Goal: Information Seeking & Learning: Learn about a topic

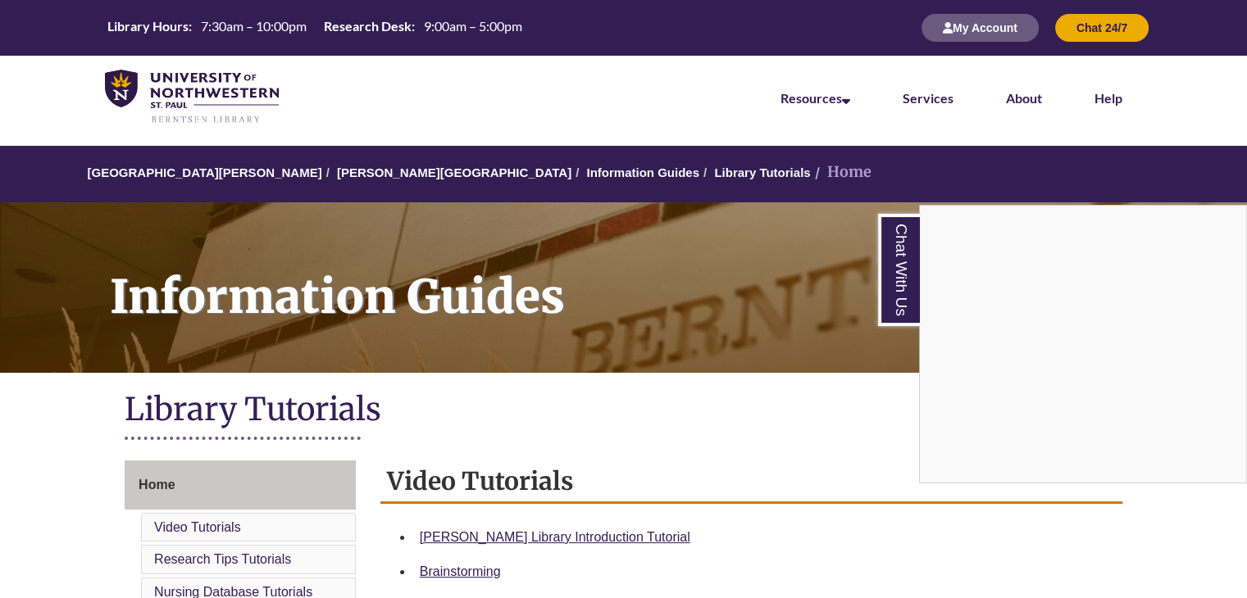
drag, startPoint x: 0, startPoint y: 0, endPoint x: 596, endPoint y: 202, distance: 629.3
click at [596, 202] on div "Chat With Us" at bounding box center [623, 299] width 1247 height 598
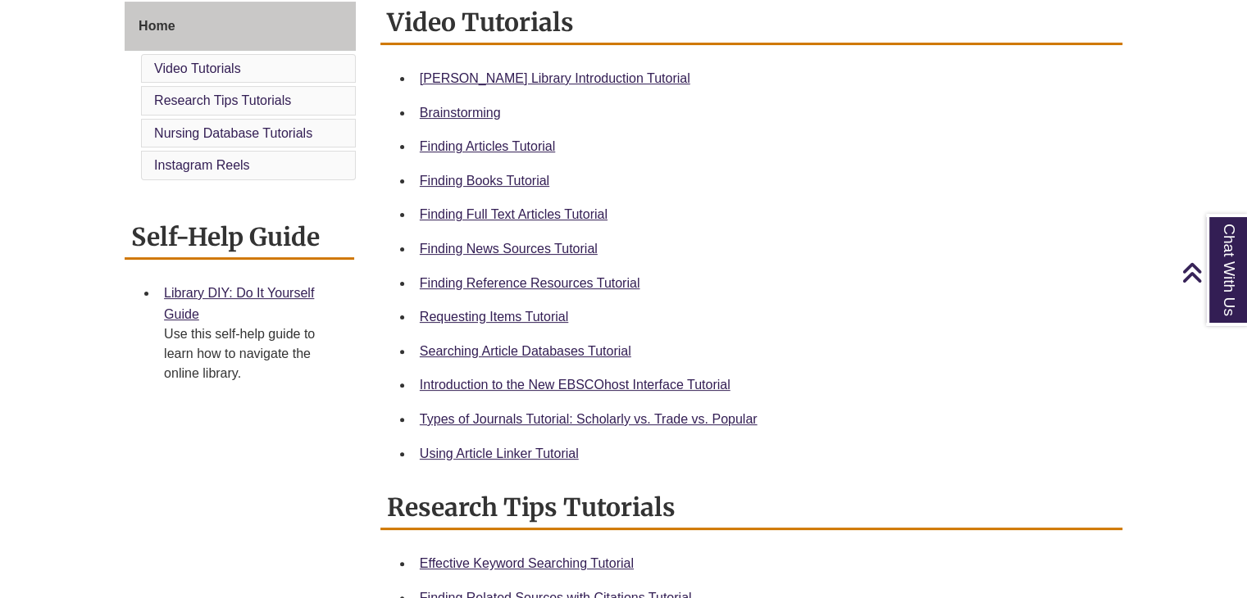
scroll to position [462, 0]
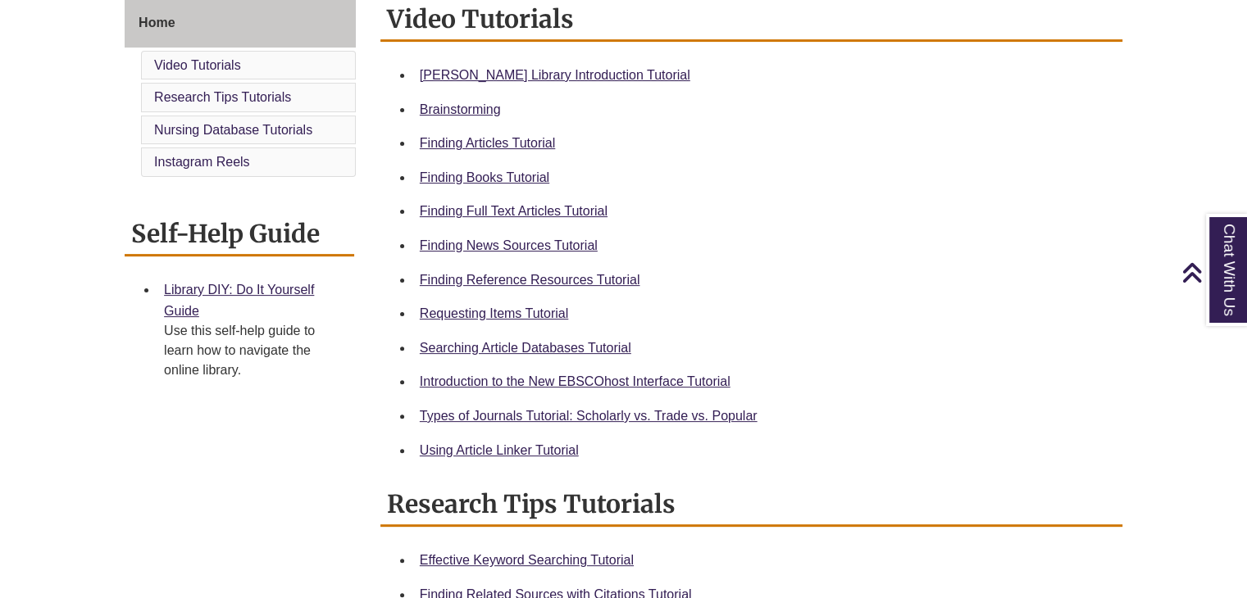
click at [662, 206] on div "Finding Full Text Articles Tutorial" at bounding box center [764, 211] width 689 height 21
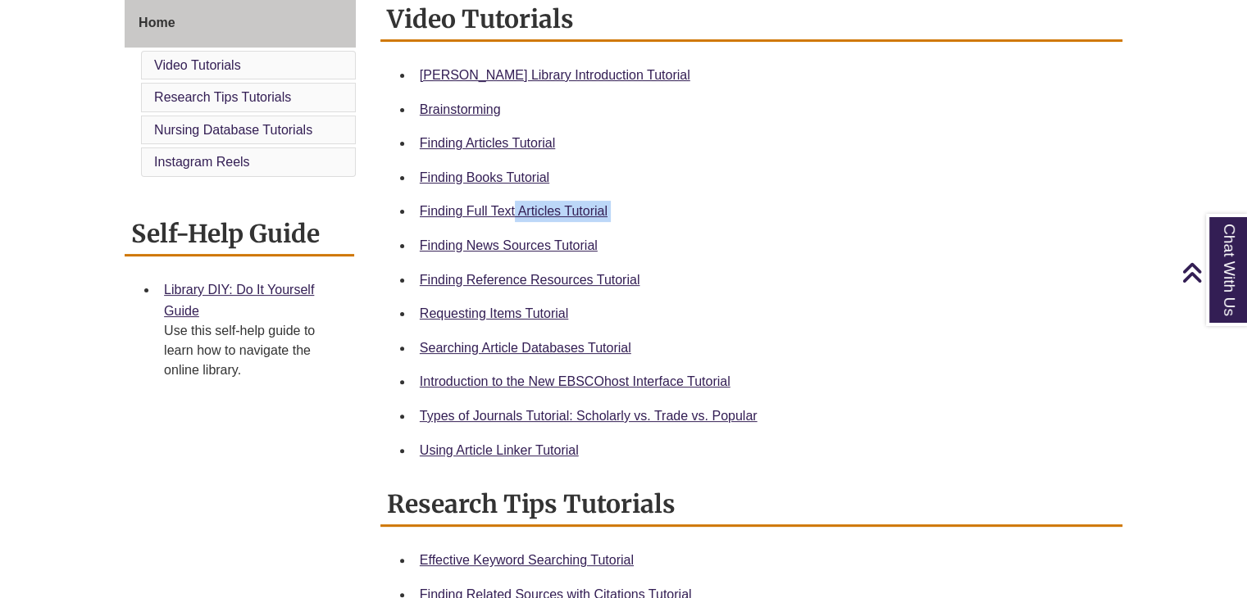
click at [893, 219] on div "Finding Full Text Articles Tutorial" at bounding box center [764, 211] width 689 height 21
click at [511, 253] on div "Finding News Sources Tutorial" at bounding box center [764, 245] width 689 height 21
click at [512, 253] on div "Finding News Sources Tutorial" at bounding box center [764, 245] width 689 height 21
click at [528, 239] on link "Finding News Sources Tutorial" at bounding box center [509, 246] width 178 height 14
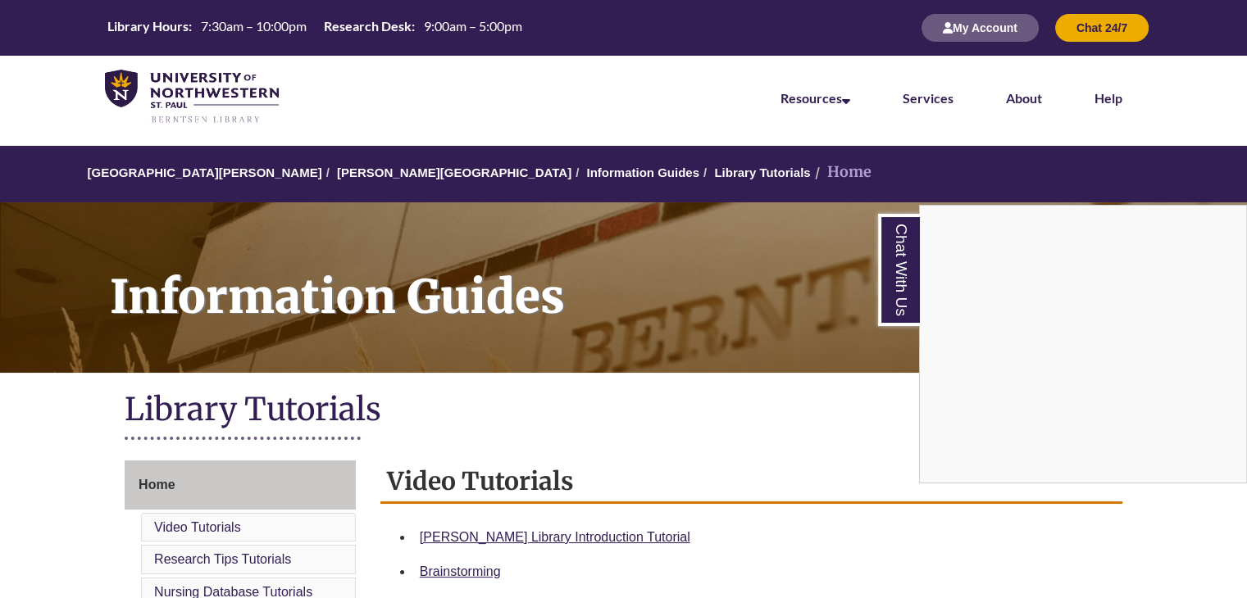
scroll to position [0, 0]
click at [228, 73] on img at bounding box center [192, 97] width 174 height 55
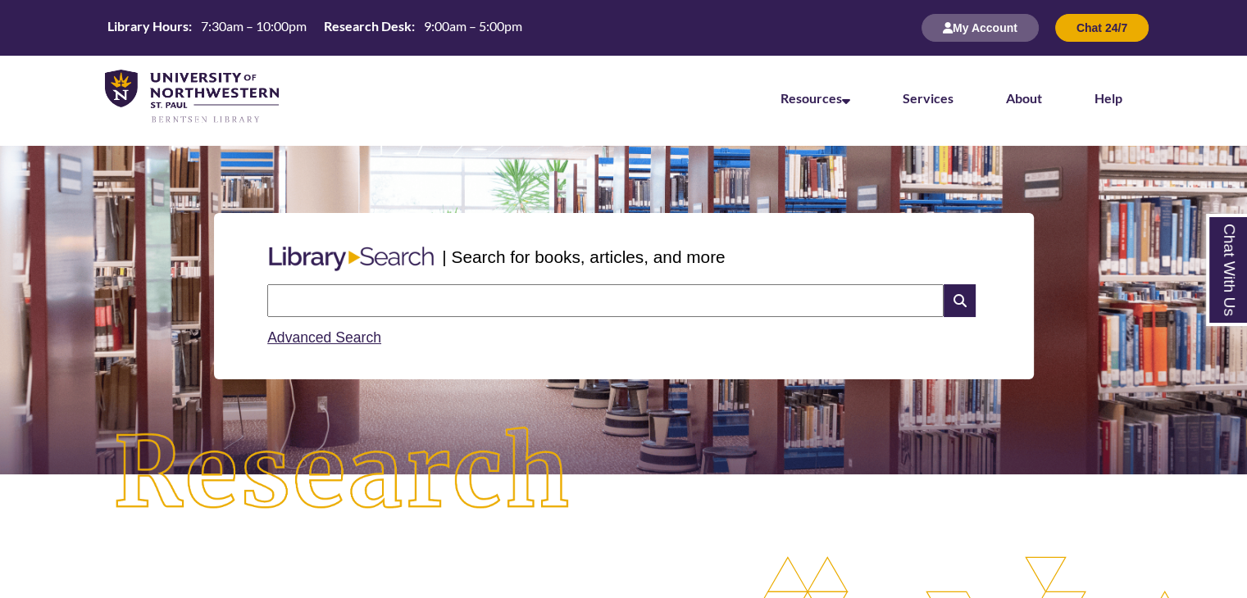
scroll to position [516, 1107]
click at [498, 138] on div at bounding box center [623, 142] width 997 height 8
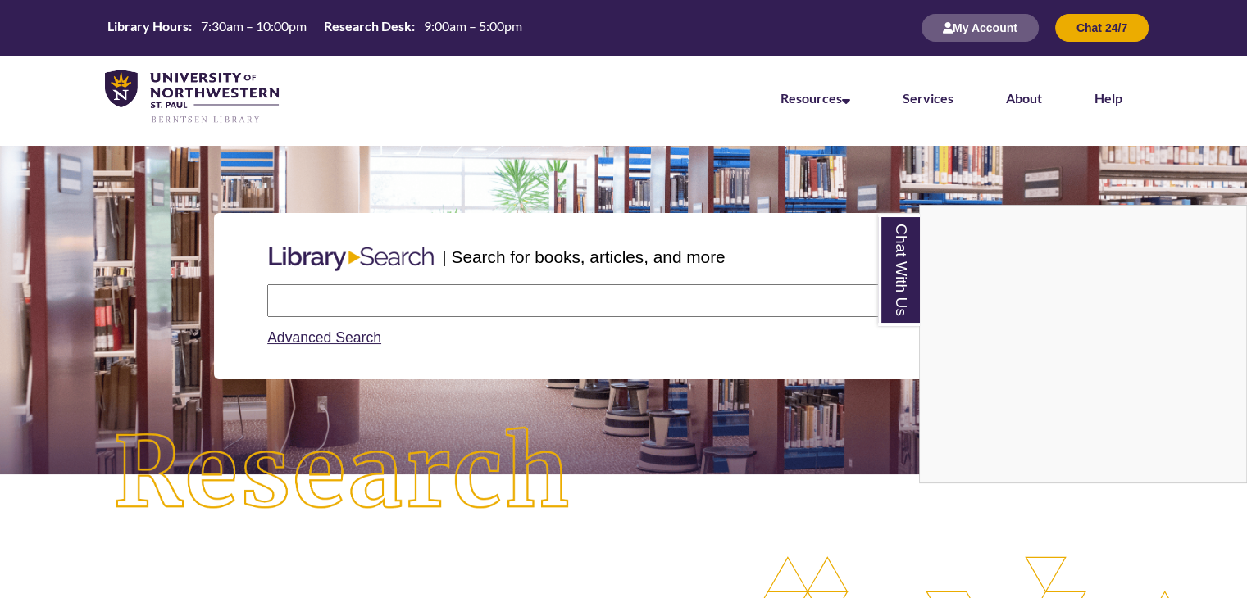
click at [498, 138] on div "Chat With Us" at bounding box center [623, 299] width 1247 height 598
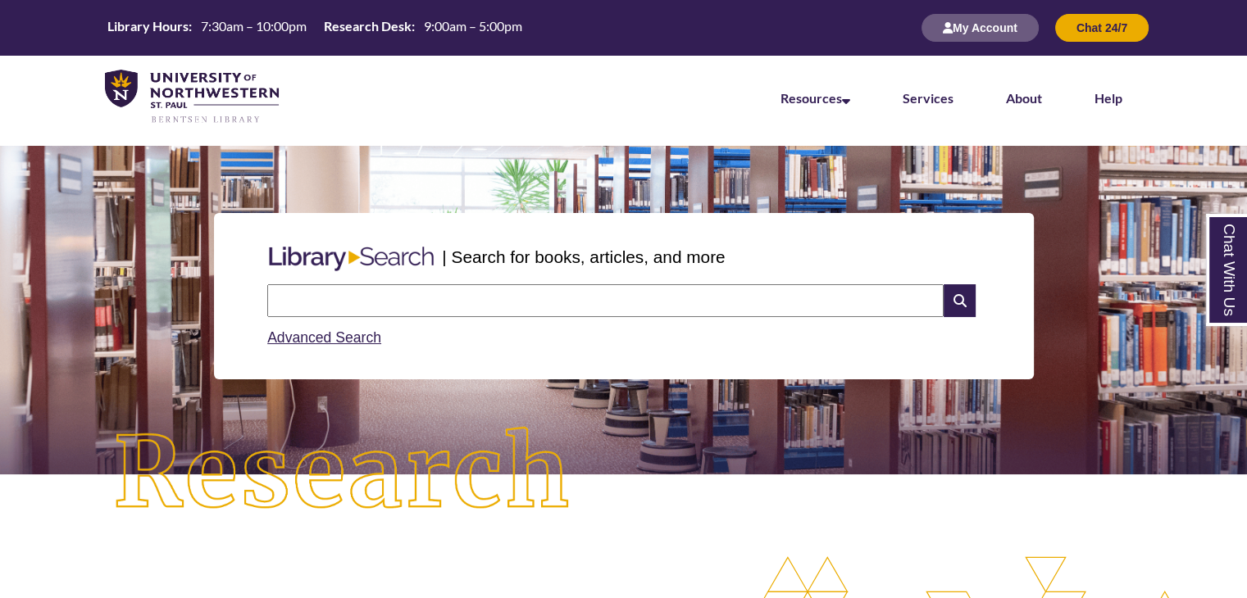
click at [498, 138] on div at bounding box center [623, 142] width 997 height 8
drag, startPoint x: 0, startPoint y: 0, endPoint x: 498, endPoint y: 138, distance: 517.0
click at [498, 138] on div at bounding box center [623, 142] width 997 height 8
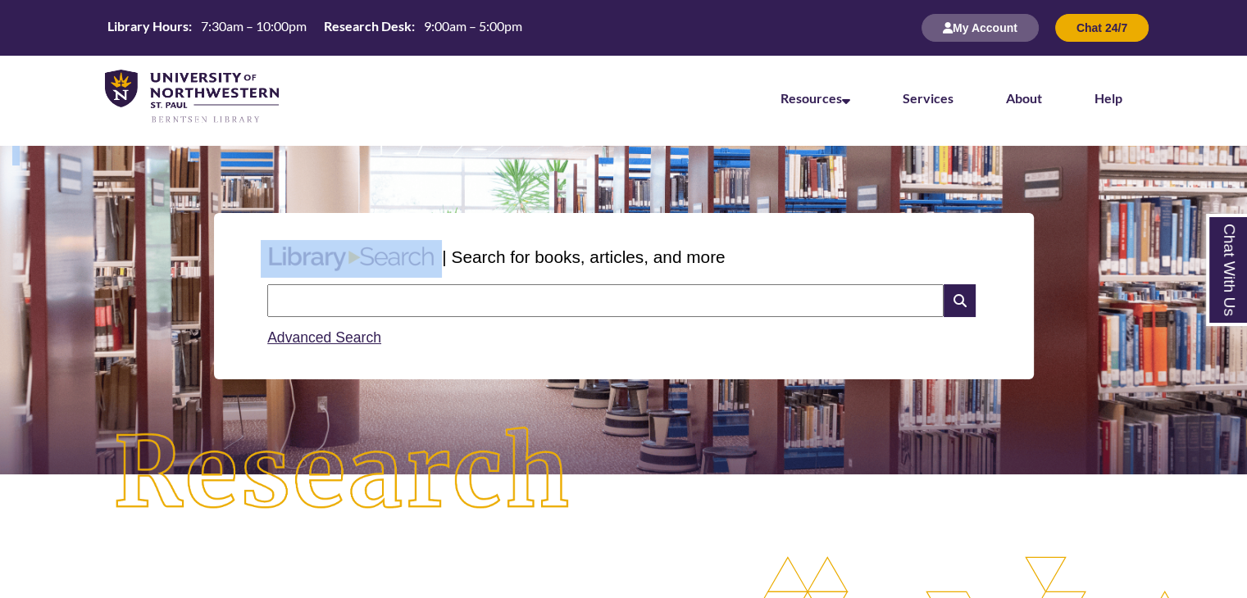
click at [498, 138] on div at bounding box center [623, 142] width 997 height 8
click at [597, 315] on input "text" at bounding box center [605, 300] width 676 height 33
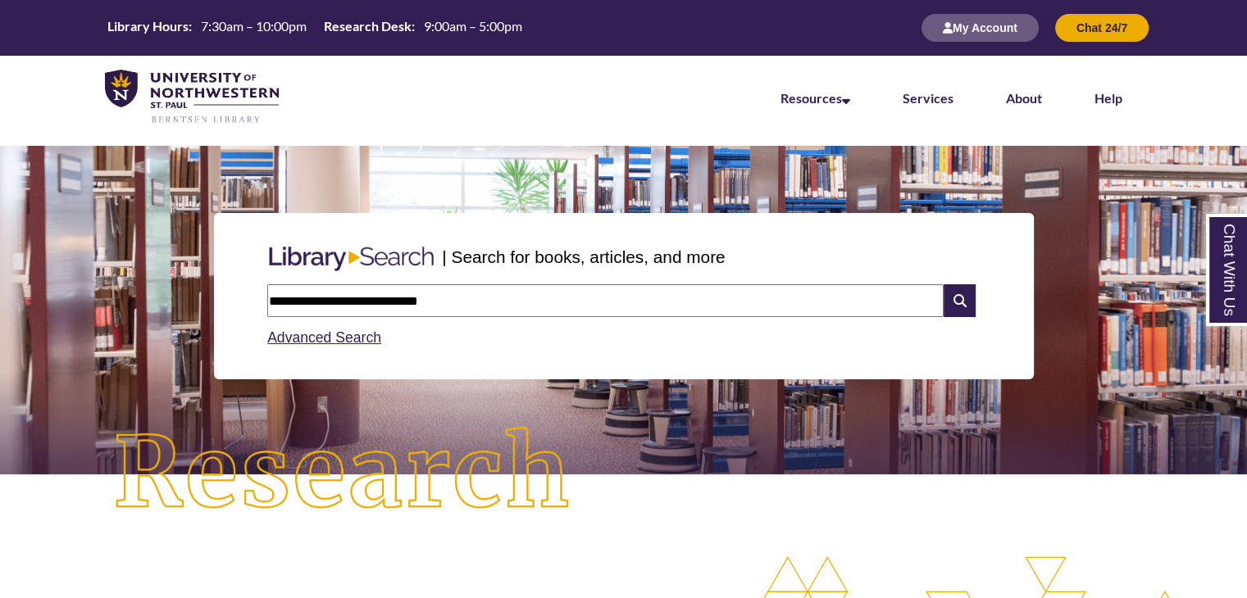
type input "**********"
